Goal: Browse casually: Explore the website without a specific task or goal

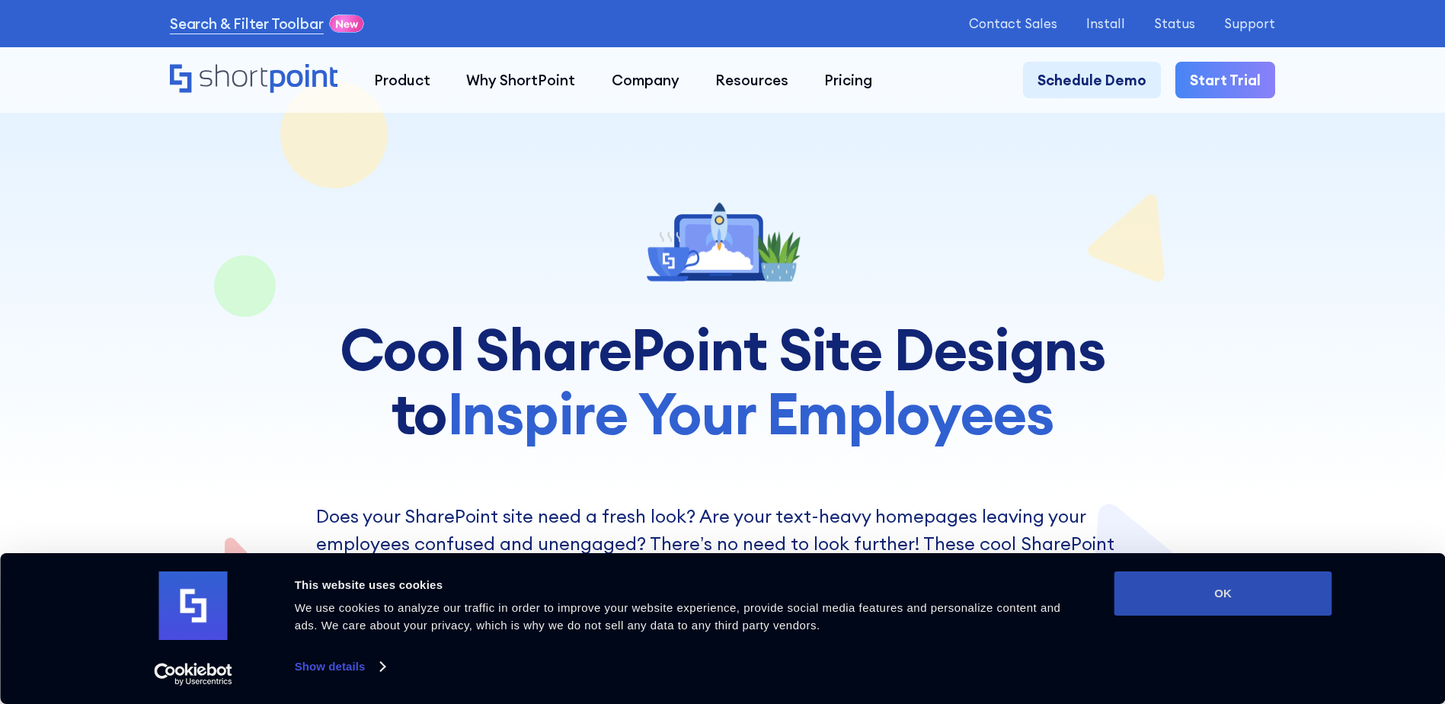
click at [1224, 585] on button "OK" at bounding box center [1223, 593] width 218 height 44
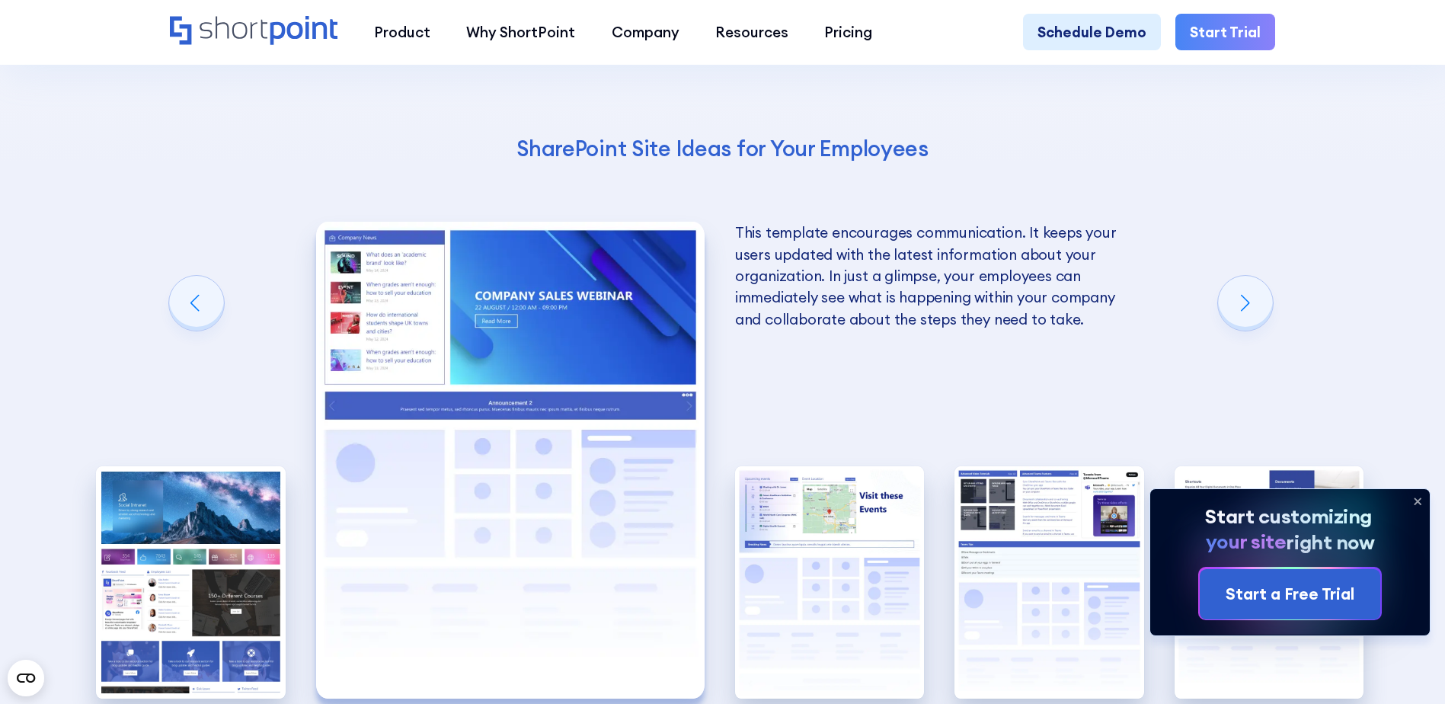
scroll to position [3047, 0]
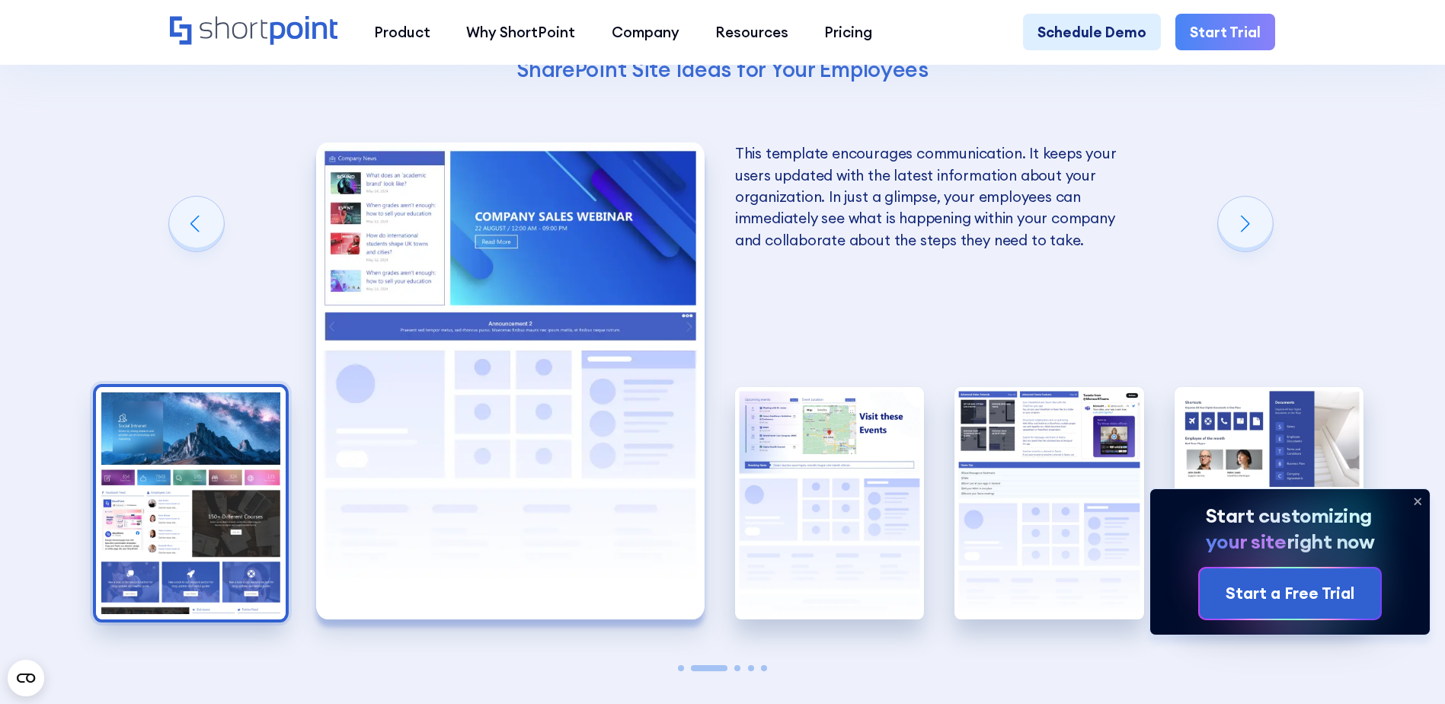
click at [219, 476] on img "1 / 5" at bounding box center [191, 503] width 190 height 232
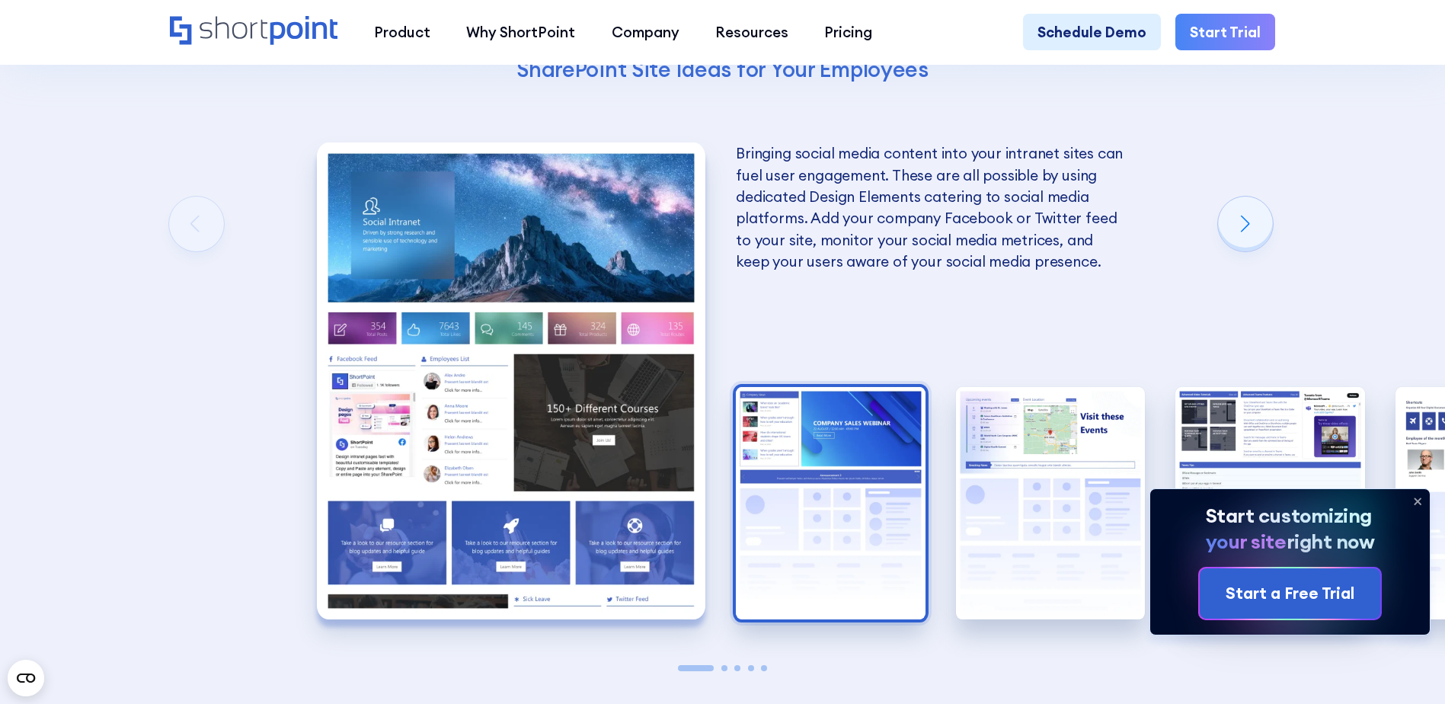
click at [866, 477] on img "2 / 5" at bounding box center [831, 503] width 190 height 232
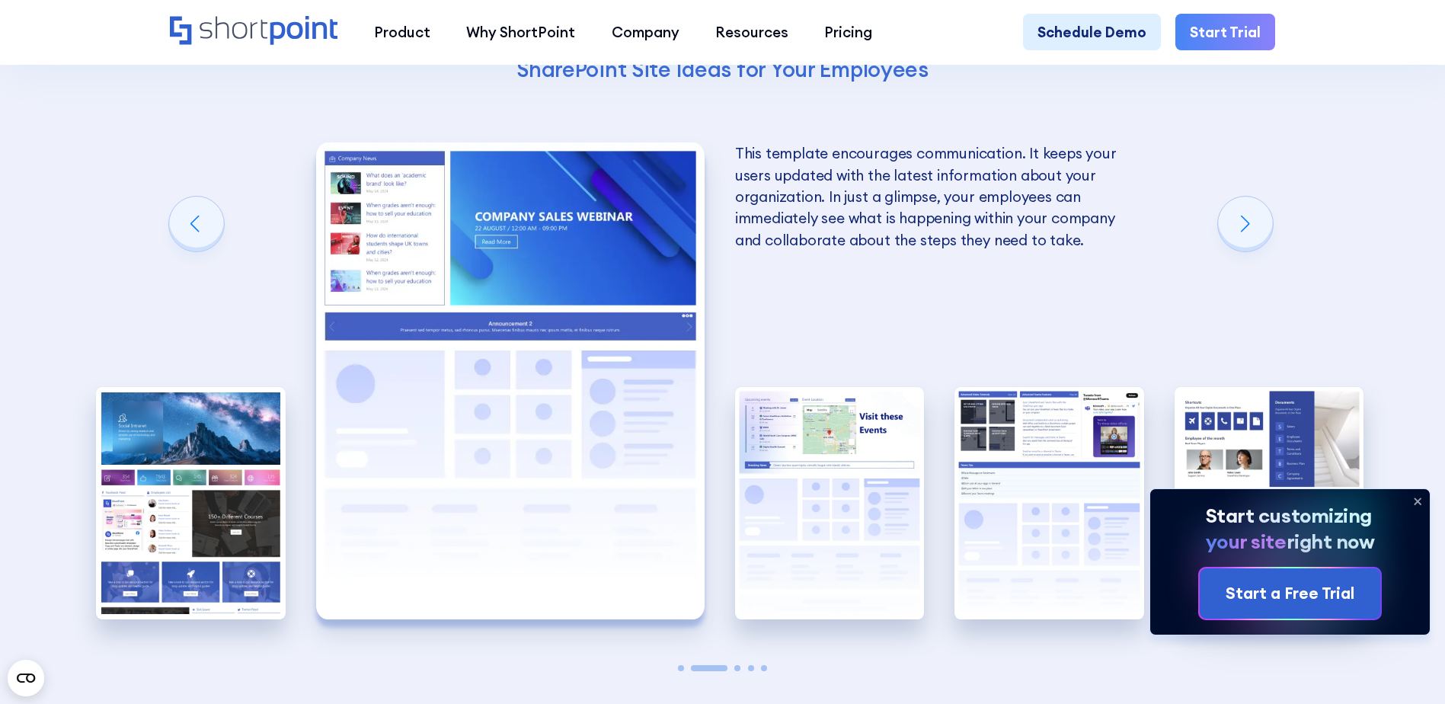
click at [866, 477] on img "3 / 5" at bounding box center [830, 503] width 190 height 232
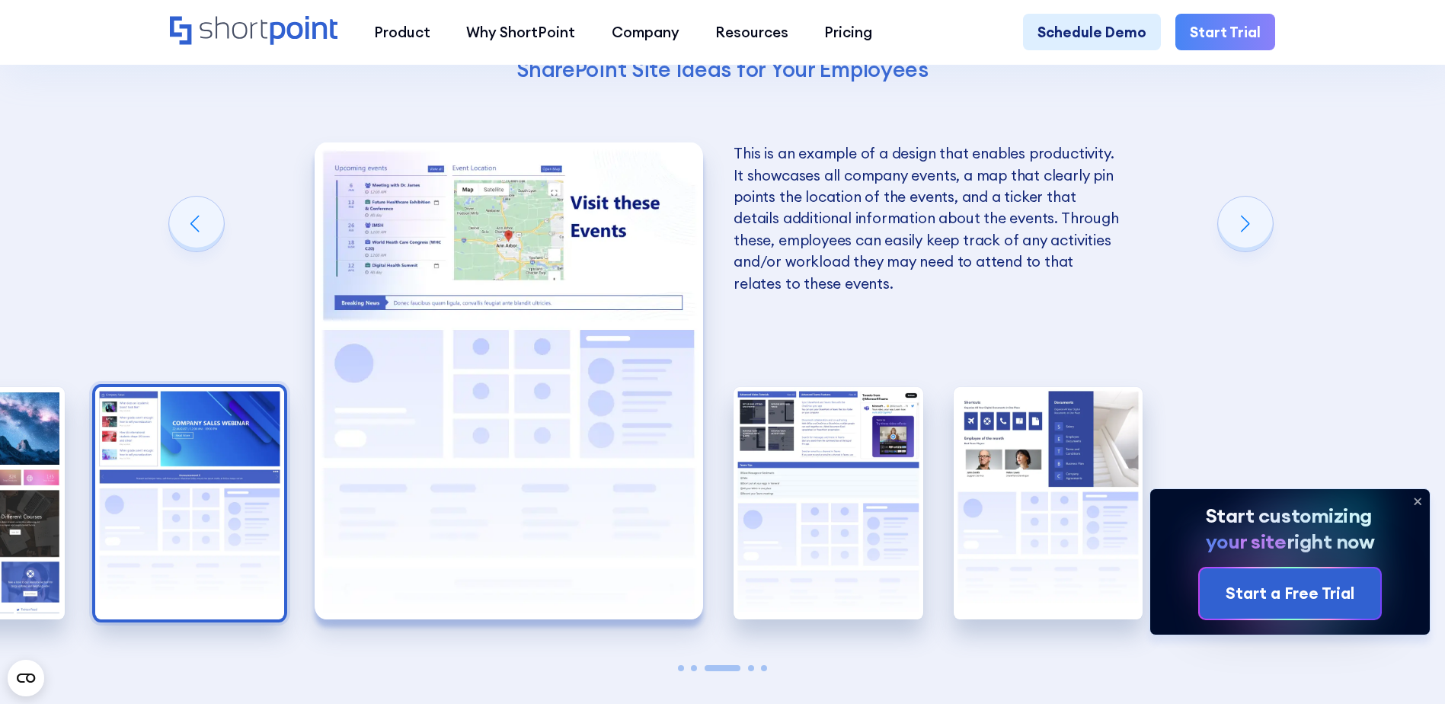
click at [866, 477] on img "4 / 5" at bounding box center [829, 503] width 190 height 232
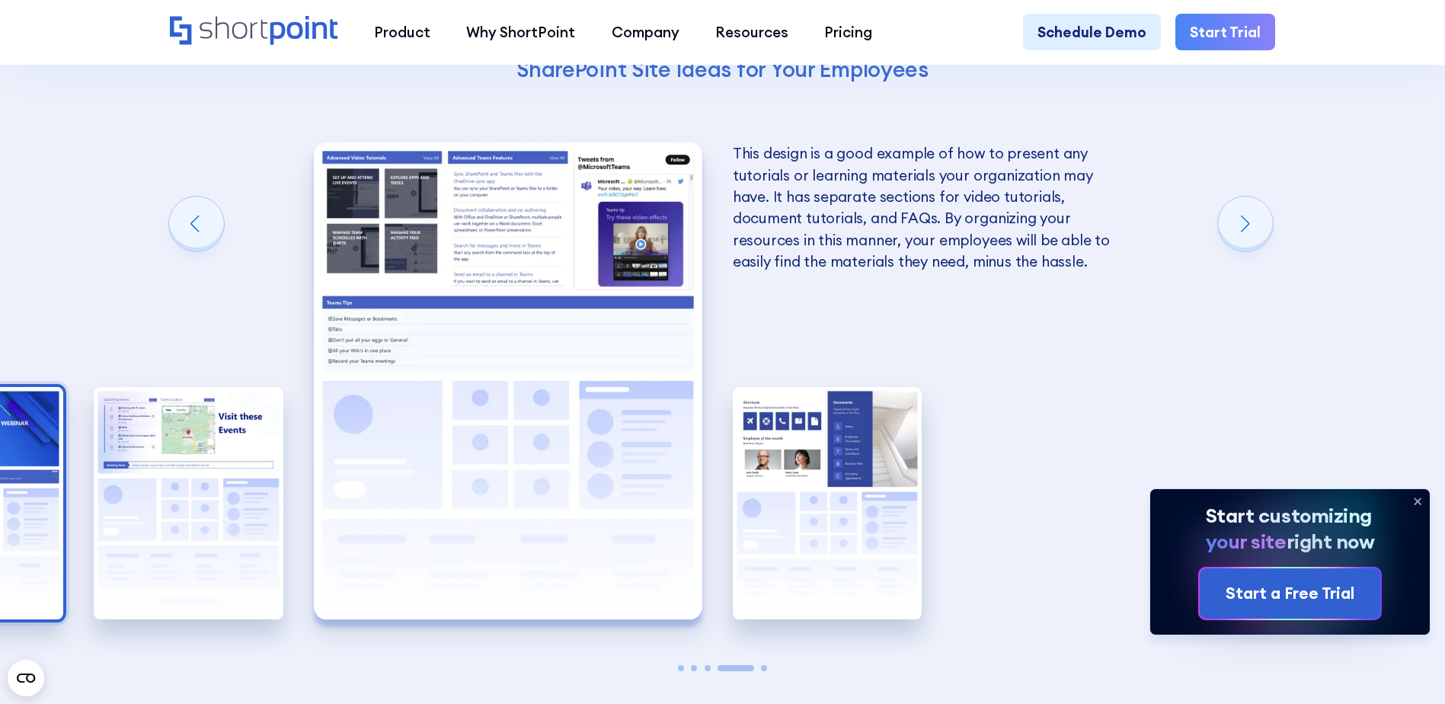
click at [866, 477] on img "5 / 5" at bounding box center [828, 503] width 190 height 232
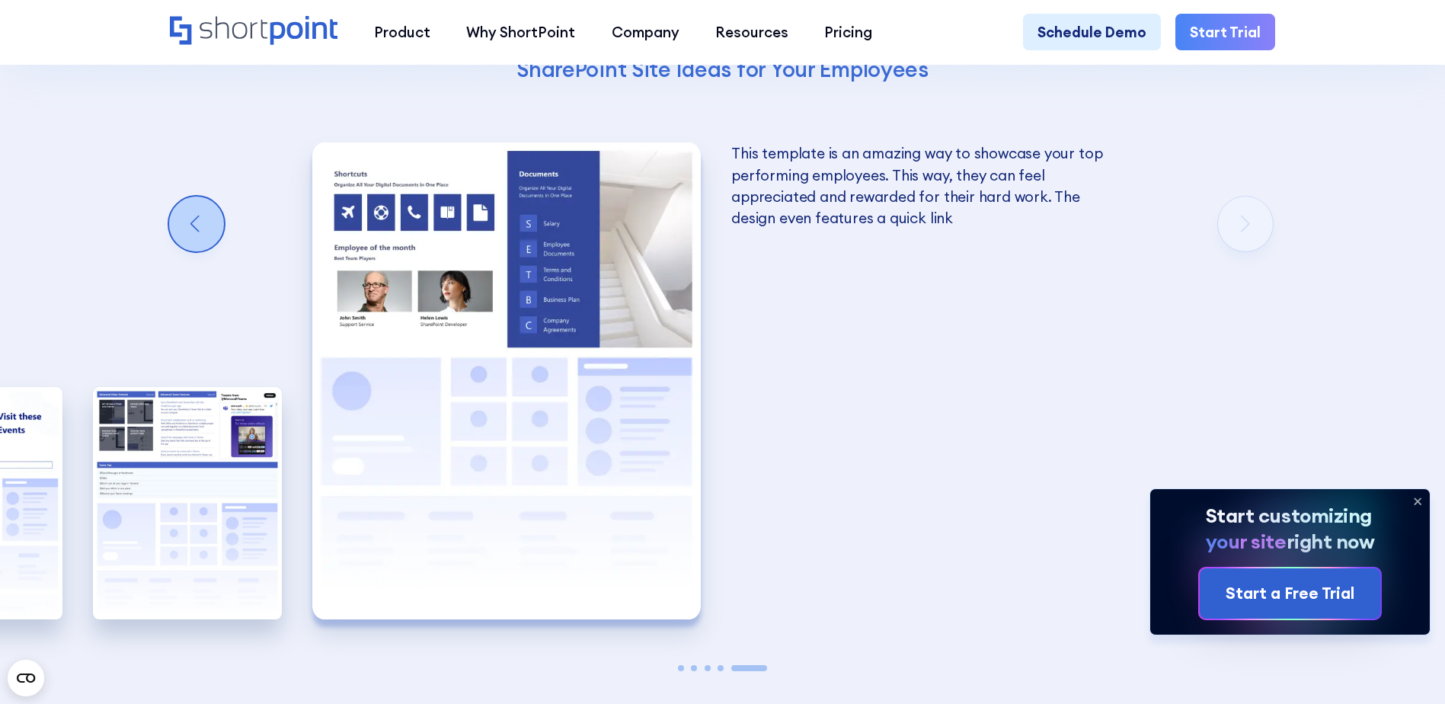
click at [200, 251] on div "Previous slide" at bounding box center [196, 224] width 55 height 55
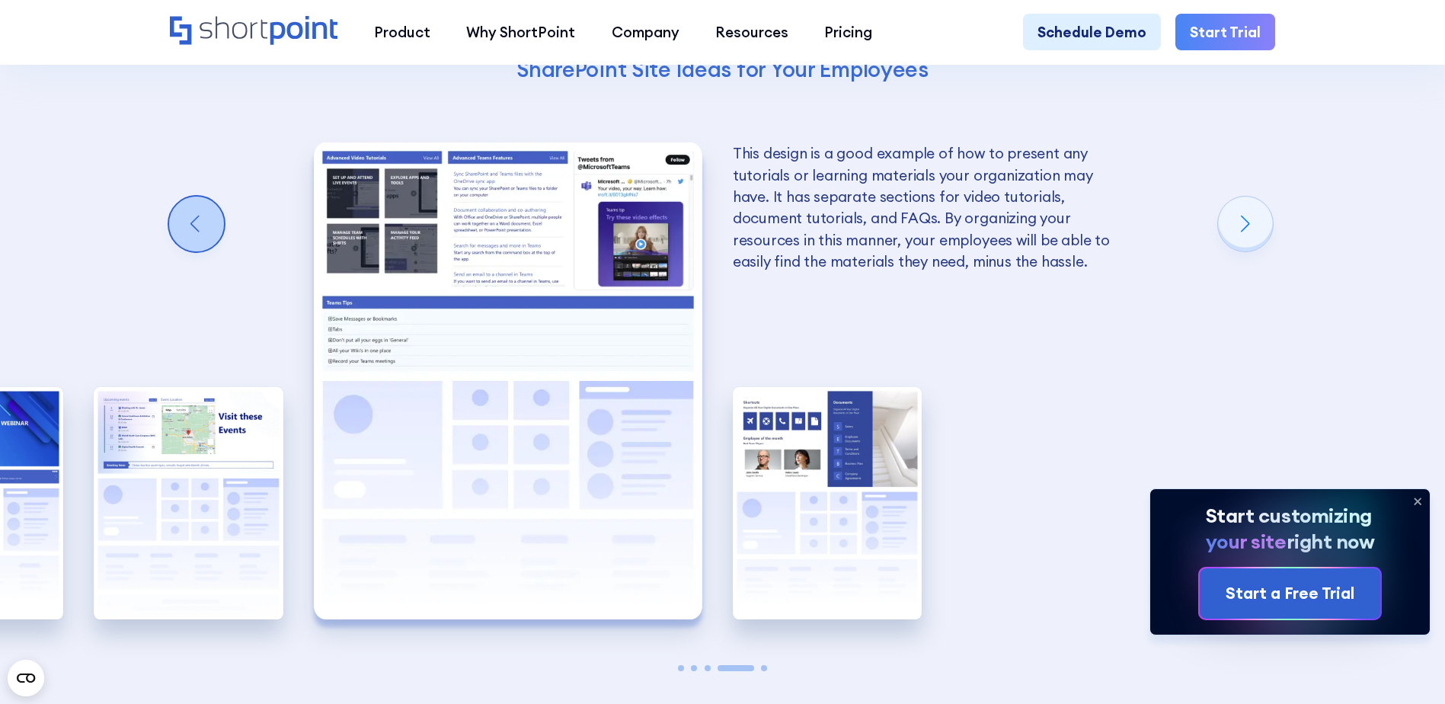
click at [200, 251] on div "Previous slide" at bounding box center [196, 224] width 55 height 55
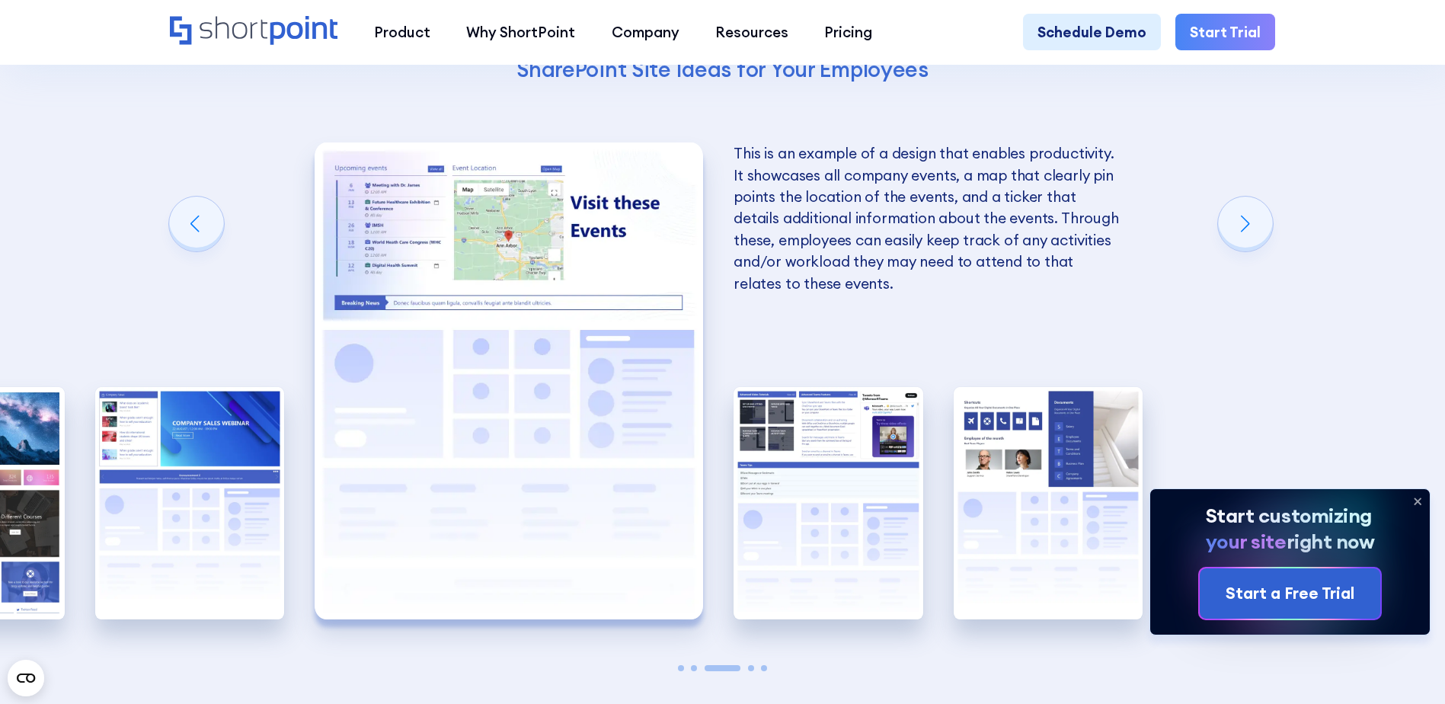
click at [494, 384] on img "3 / 5" at bounding box center [509, 380] width 388 height 477
click at [204, 245] on div "Previous slide" at bounding box center [196, 224] width 55 height 55
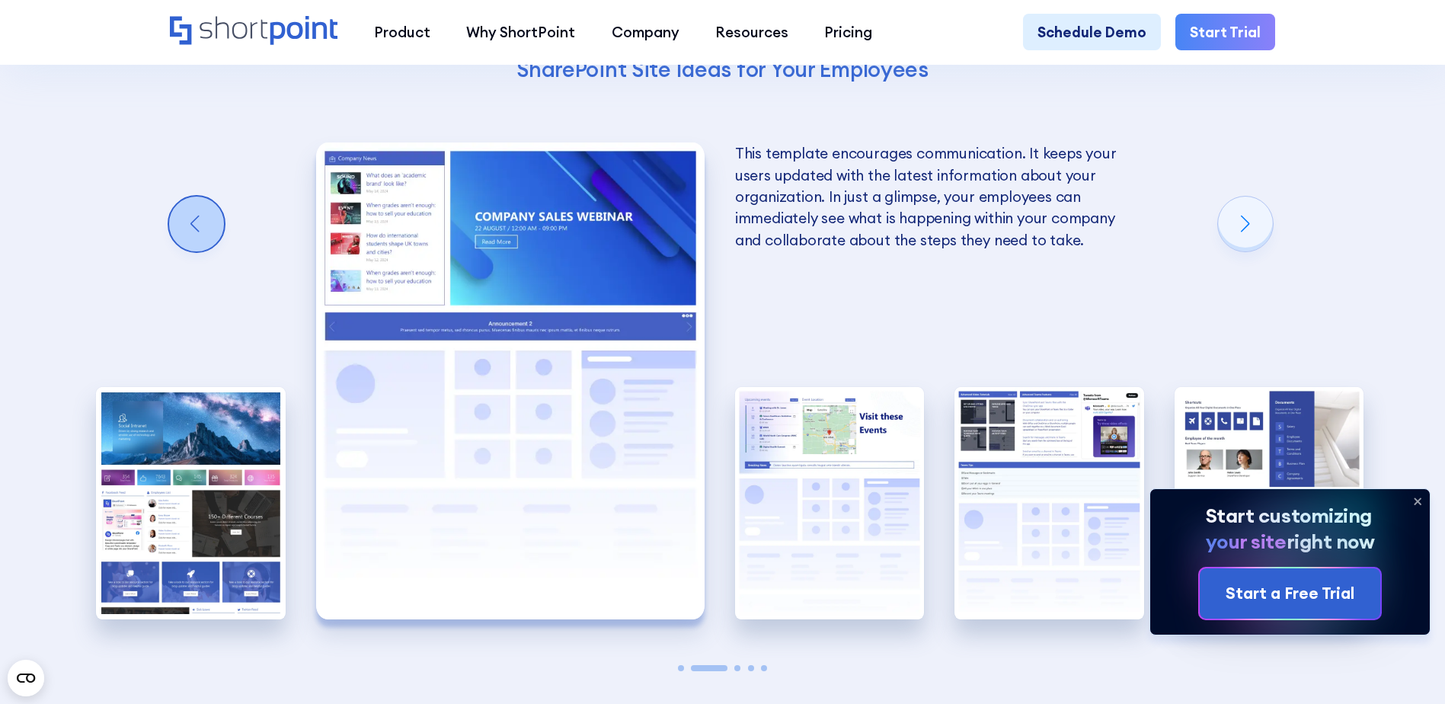
click at [206, 245] on div "Previous slide" at bounding box center [196, 224] width 55 height 55
